Goal: Entertainment & Leisure: Consume media (video, audio)

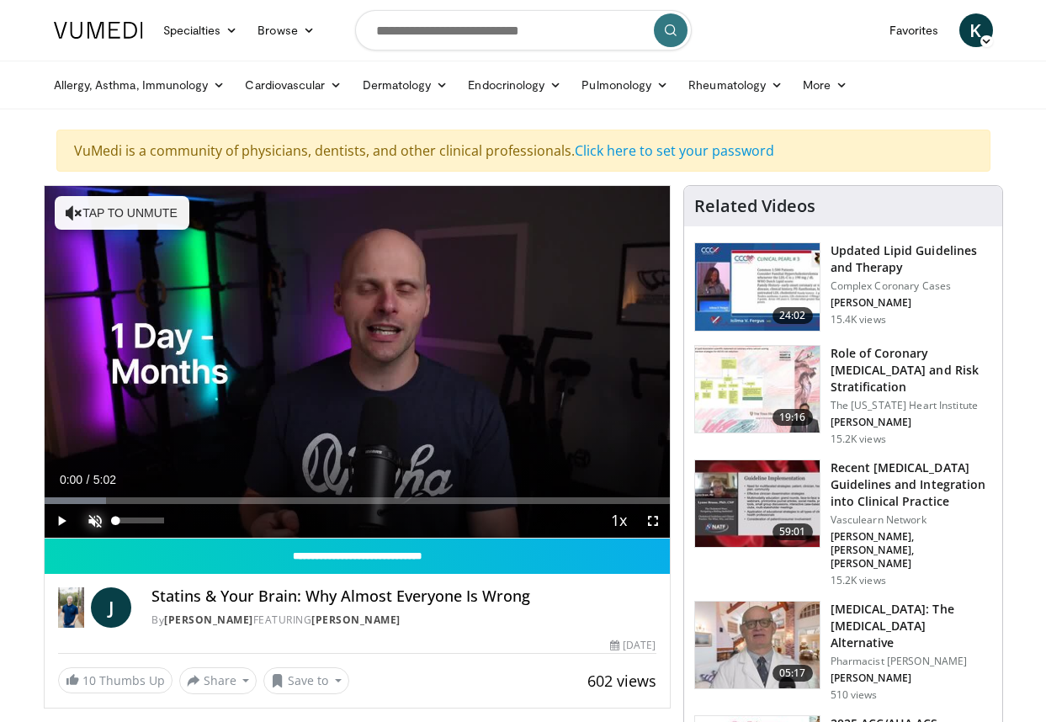
drag, startPoint x: 94, startPoint y: 522, endPoint x: 82, endPoint y: 522, distance: 12.6
click at [93, 522] on span "Video Player" at bounding box center [95, 521] width 34 height 34
click at [60, 521] on span "Video Player" at bounding box center [62, 521] width 34 height 34
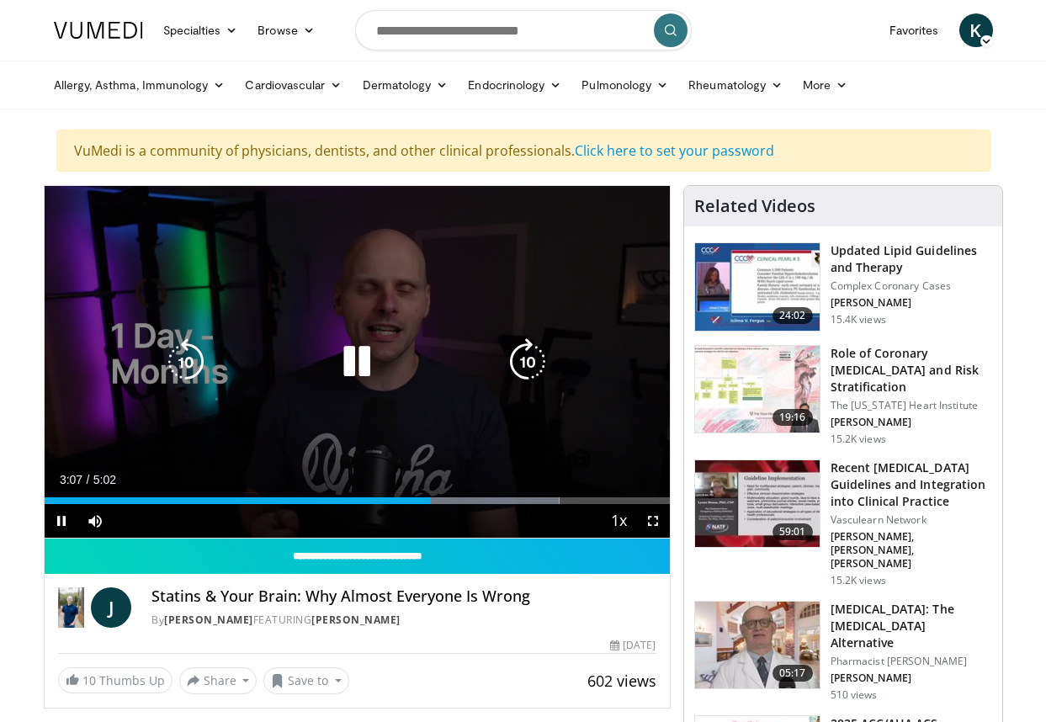
click at [359, 360] on icon "Video Player" at bounding box center [356, 361] width 47 height 47
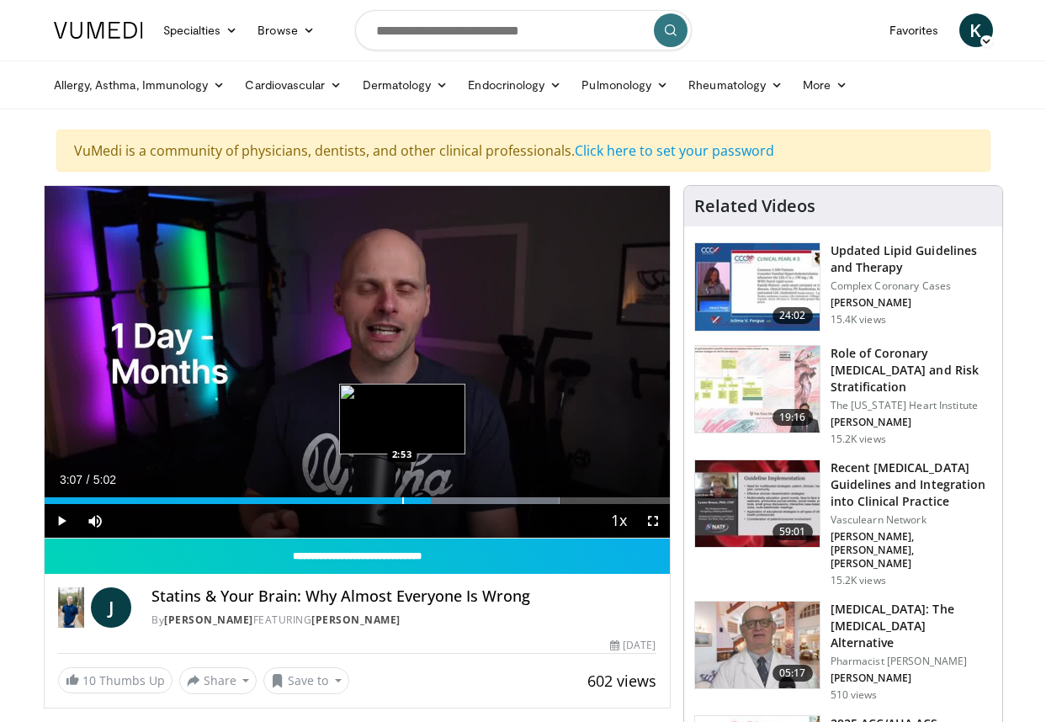
click at [402, 503] on div "Progress Bar" at bounding box center [403, 501] width 2 height 7
click at [65, 518] on span "Video Player" at bounding box center [62, 521] width 34 height 34
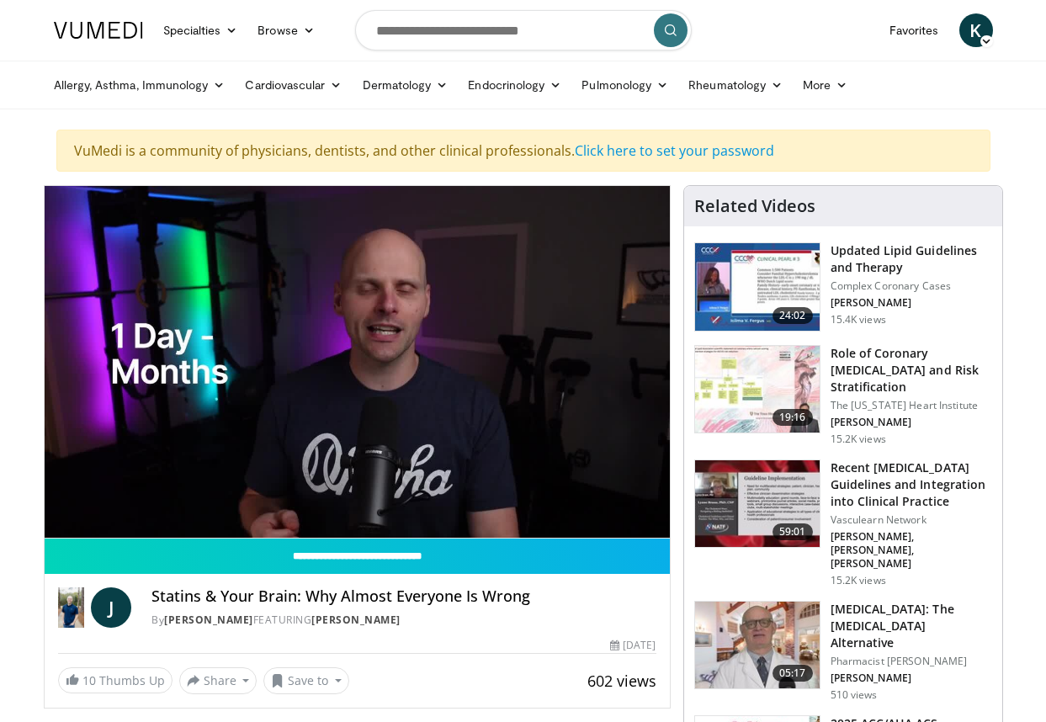
click at [64, 520] on video-js "**********" at bounding box center [357, 362] width 625 height 353
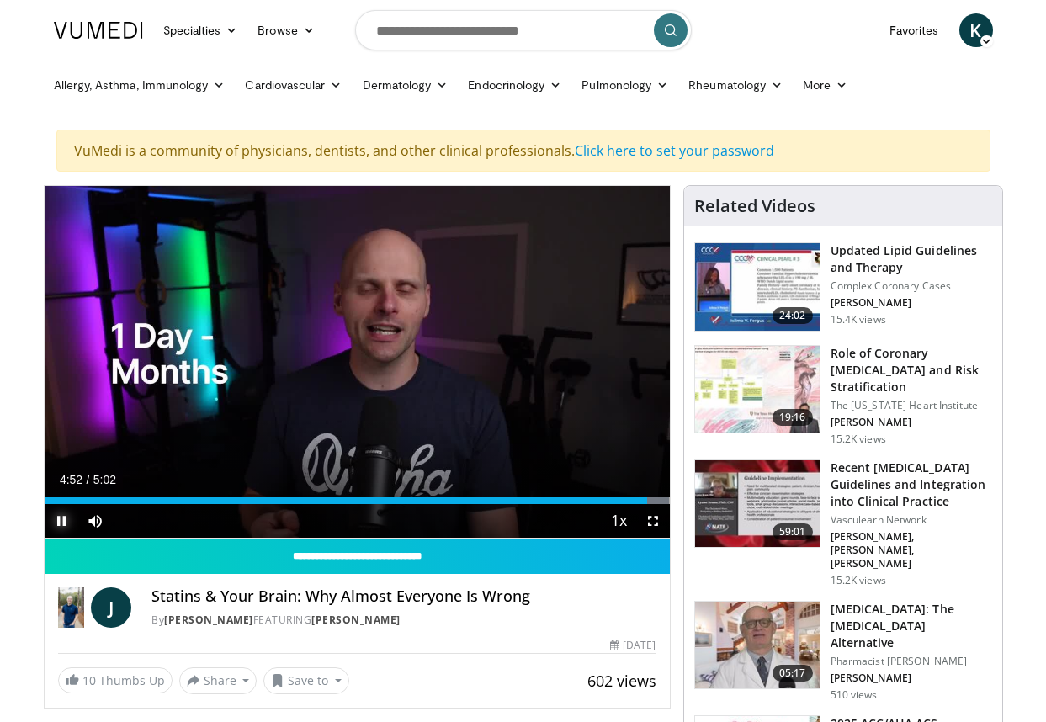
click at [65, 524] on span "Video Player" at bounding box center [62, 521] width 34 height 34
